Goal: Task Accomplishment & Management: Complete application form

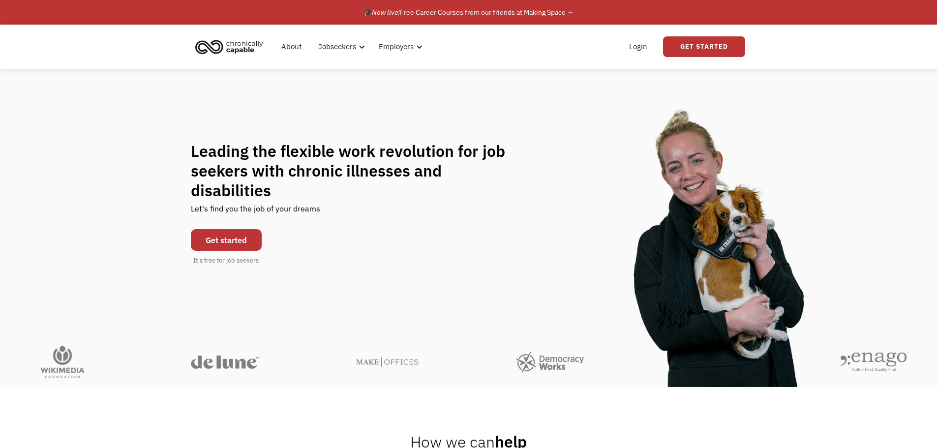
click at [216, 230] on link "Get started" at bounding box center [226, 240] width 71 height 22
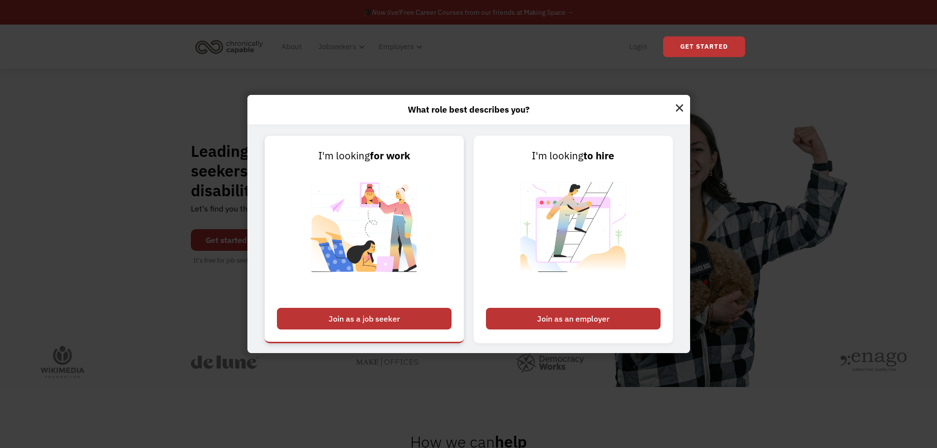
click at [345, 320] on div "Join as a job seeker" at bounding box center [364, 319] width 175 height 22
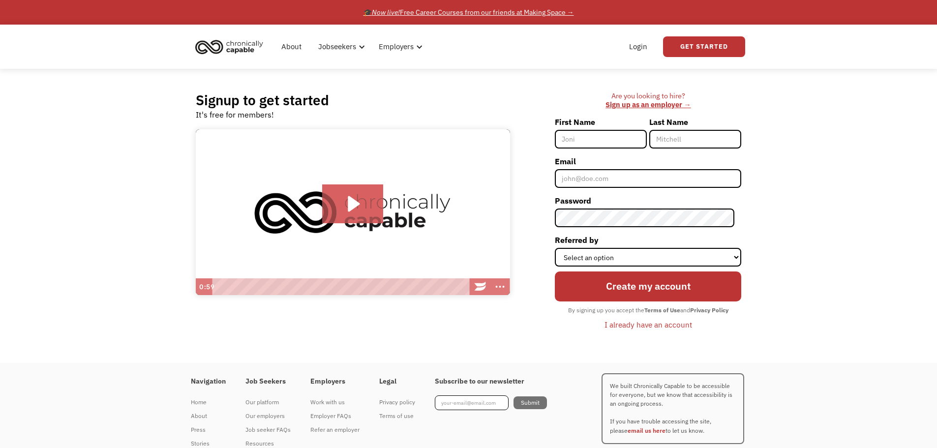
click at [460, 14] on div "🎓 Now live! Free Career Courses from our friends at Making Space →" at bounding box center [469, 12] width 211 height 12
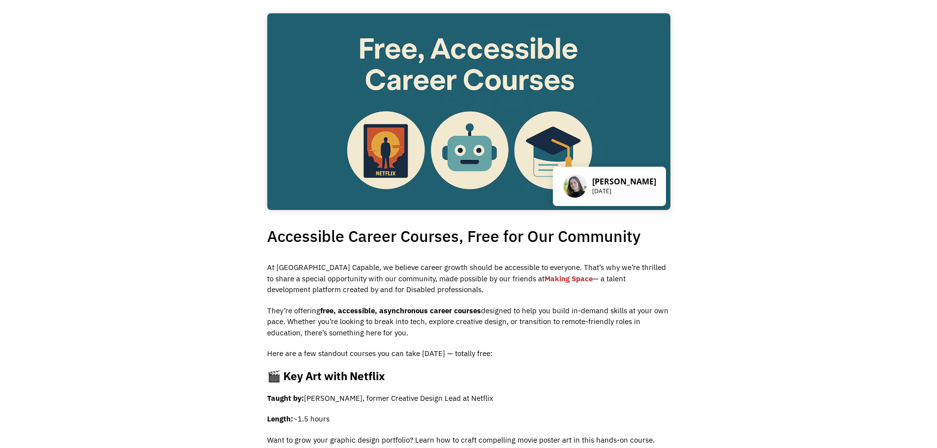
scroll to position [49, 0]
